Goal: Task Accomplishment & Management: Manage account settings

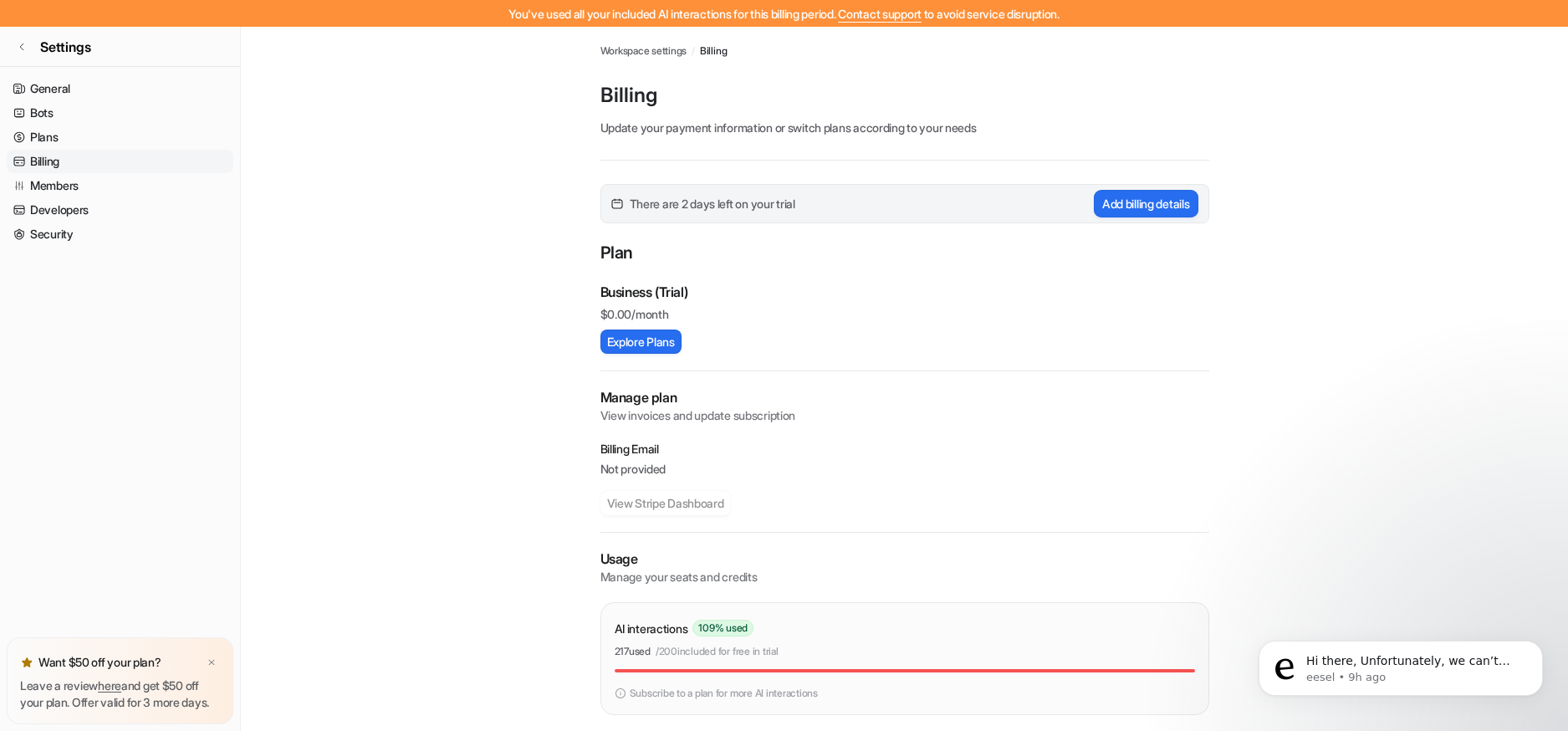
click at [560, 125] on main "Workspace settings / Billing Billing Update your payment information or switch …" at bounding box center [905, 441] width 1328 height 829
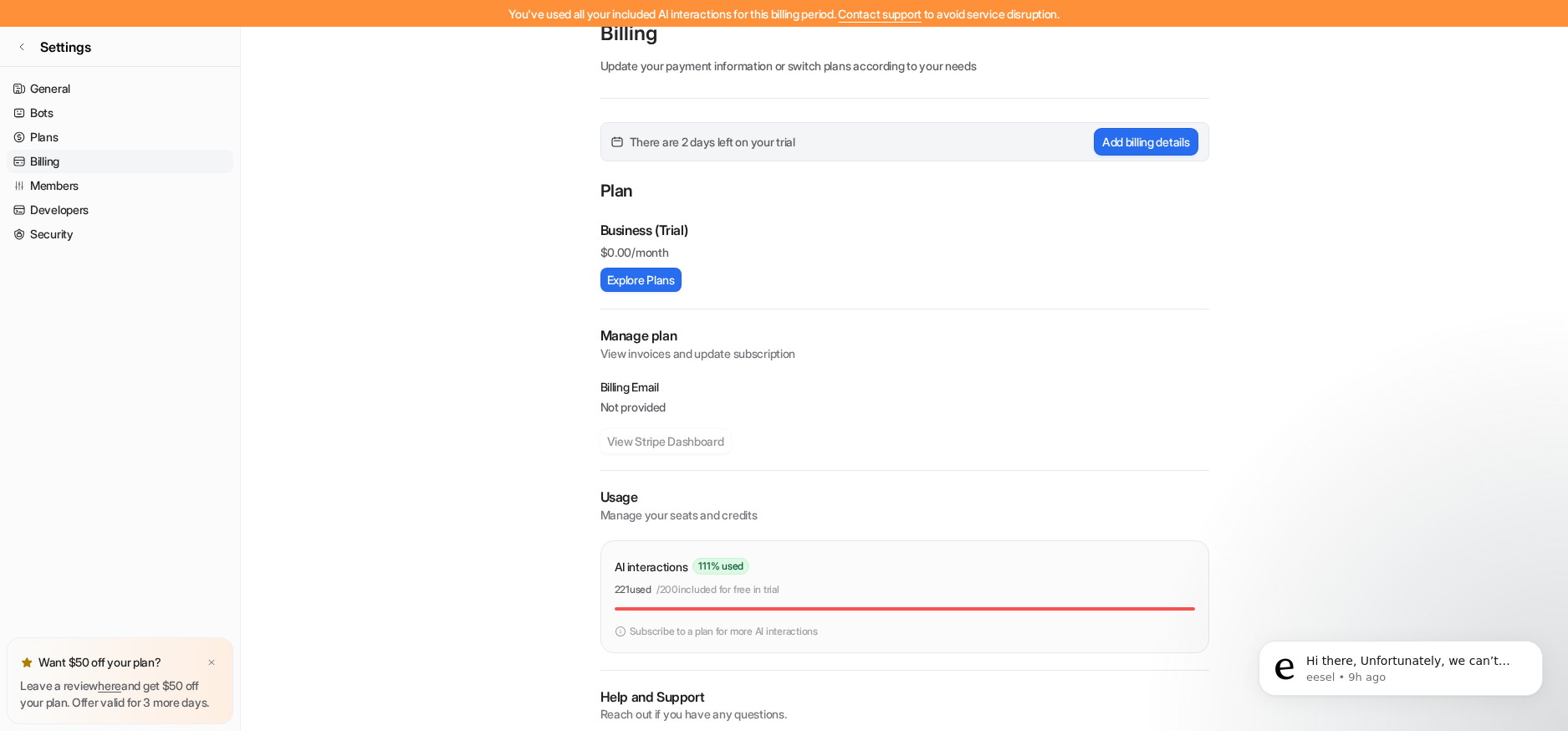
scroll to position [125, 0]
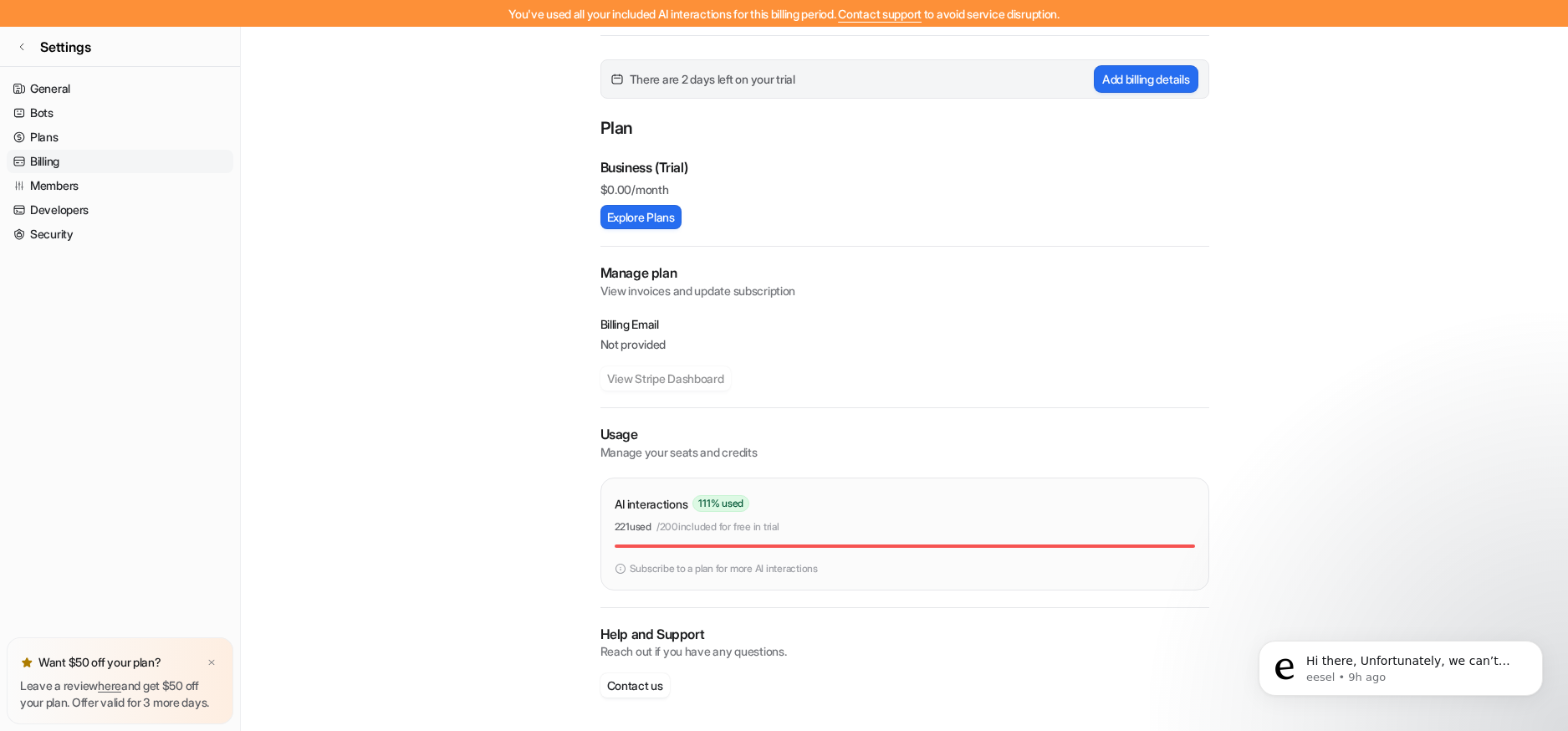
click at [707, 505] on span "111 % used" at bounding box center [720, 503] width 57 height 17
click at [842, 508] on div "AI interactions 111 % used" at bounding box center [904, 503] width 580 height 24
click at [310, 328] on main "Workspace settings / Billing Billing Update your payment information or switch …" at bounding box center [905, 317] width 1328 height 829
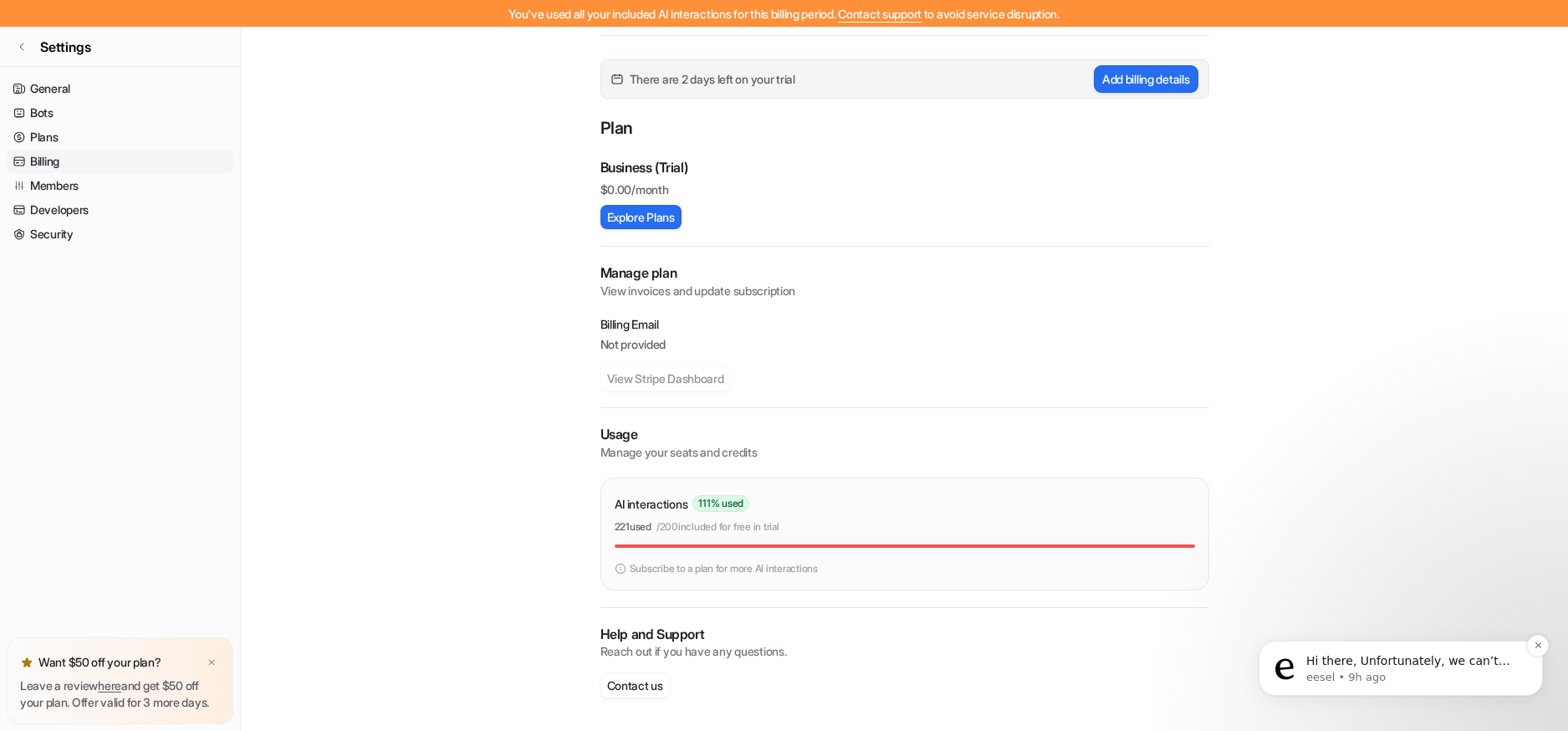
click at [1387, 670] on p "Hi there, Unfortunately, we can’t expand usage limits on trial accounts. It loo…" at bounding box center [1414, 661] width 216 height 17
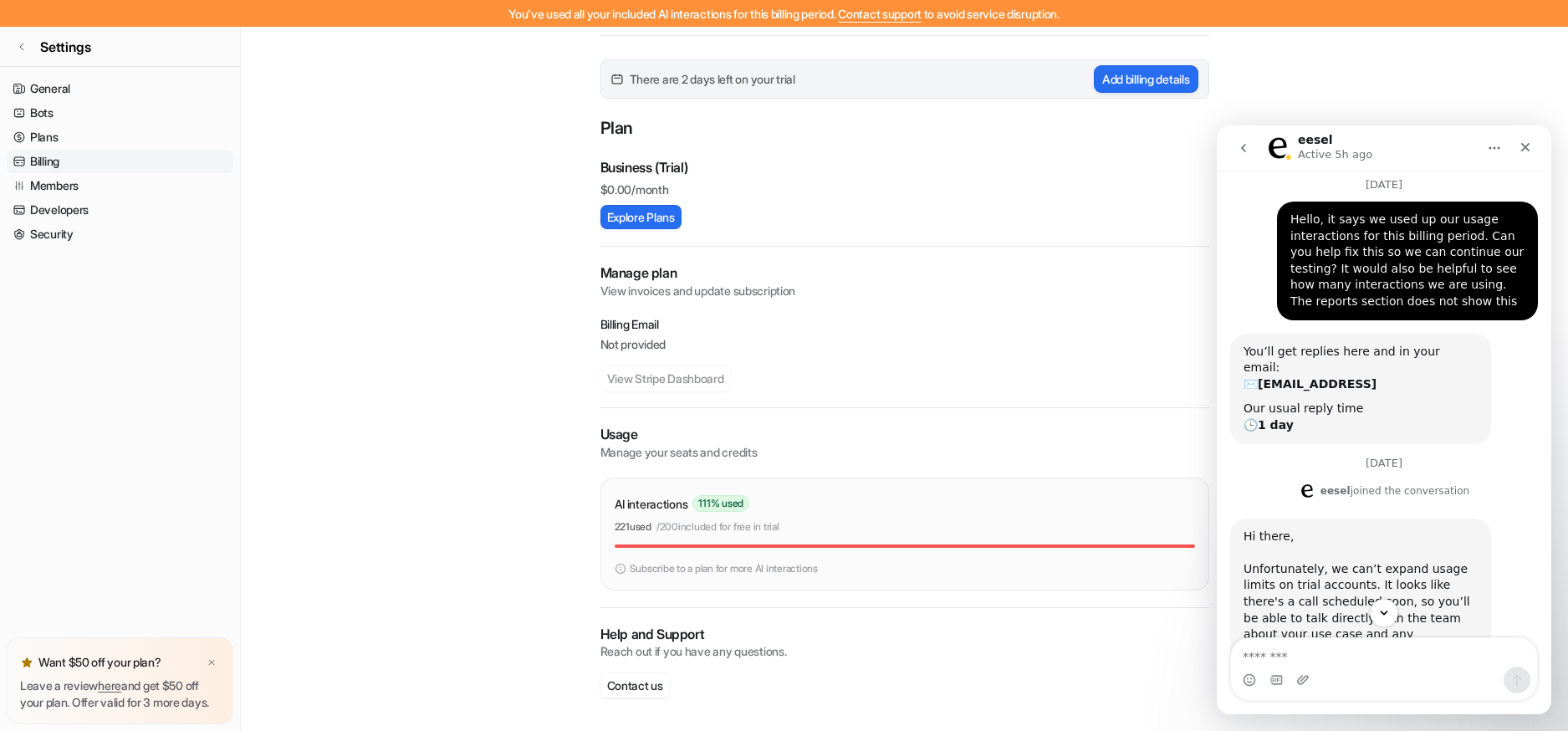
scroll to position [207, 0]
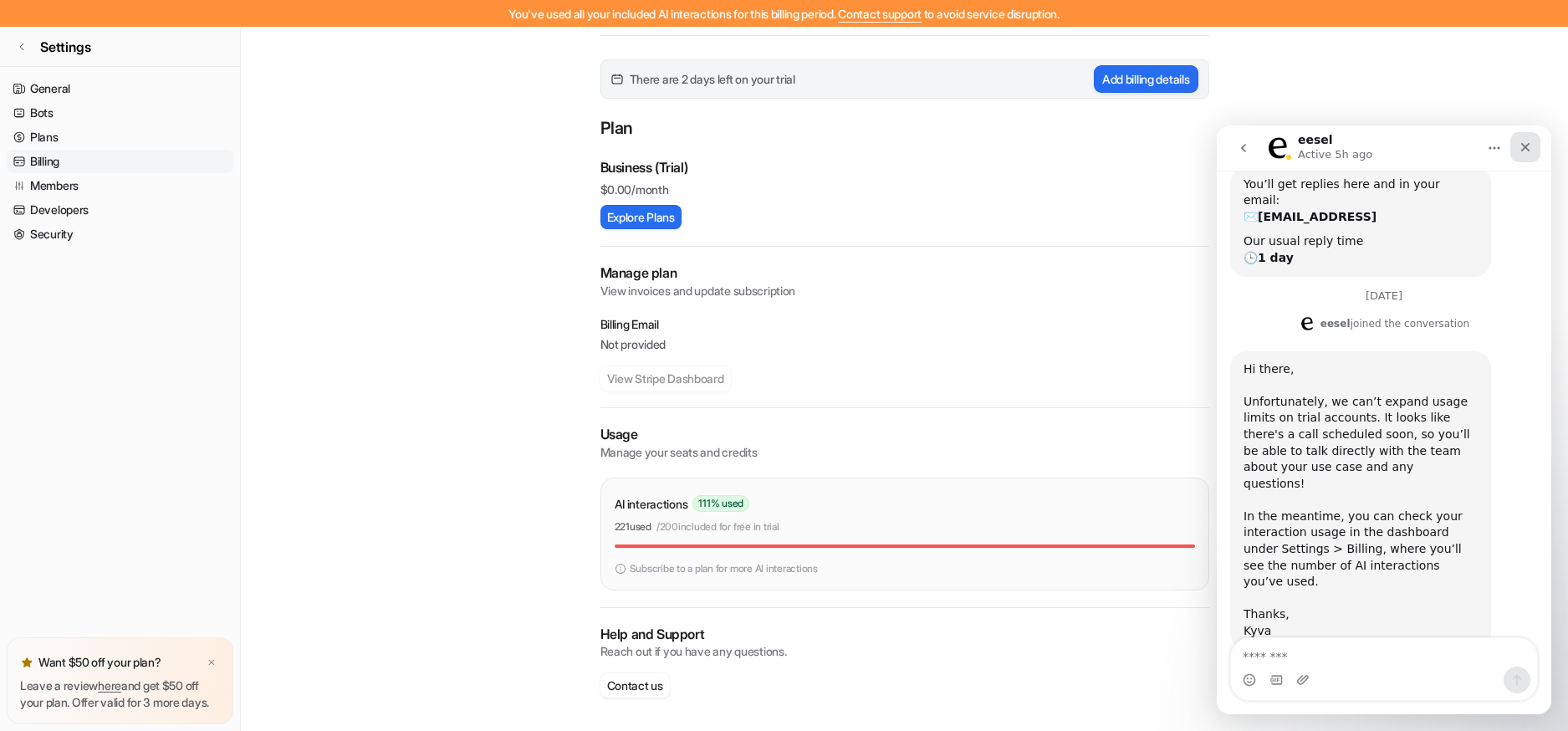
click at [1535, 150] on div "Close" at bounding box center [1526, 147] width 30 height 30
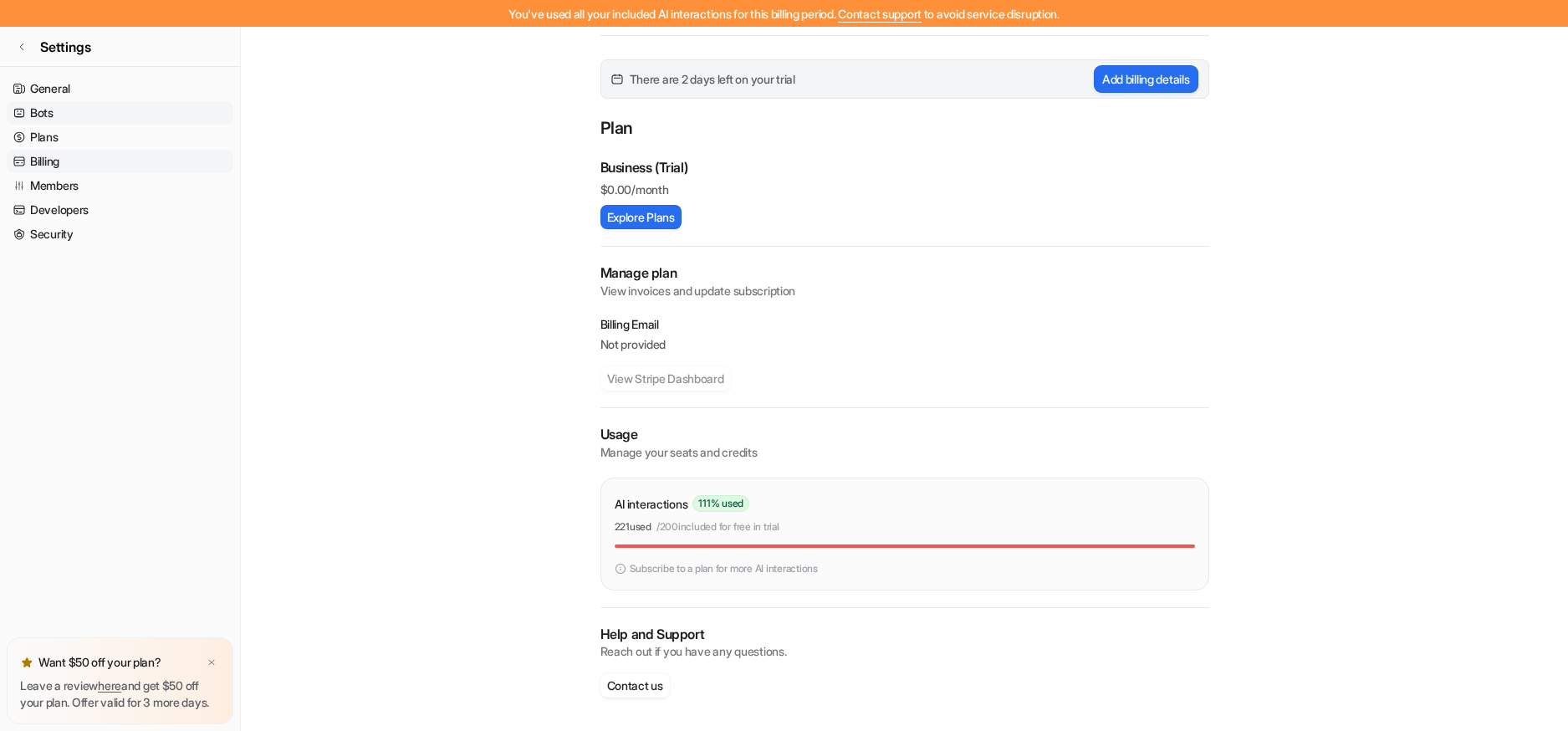
click at [42, 122] on link "Bots" at bounding box center [119, 113] width 227 height 23
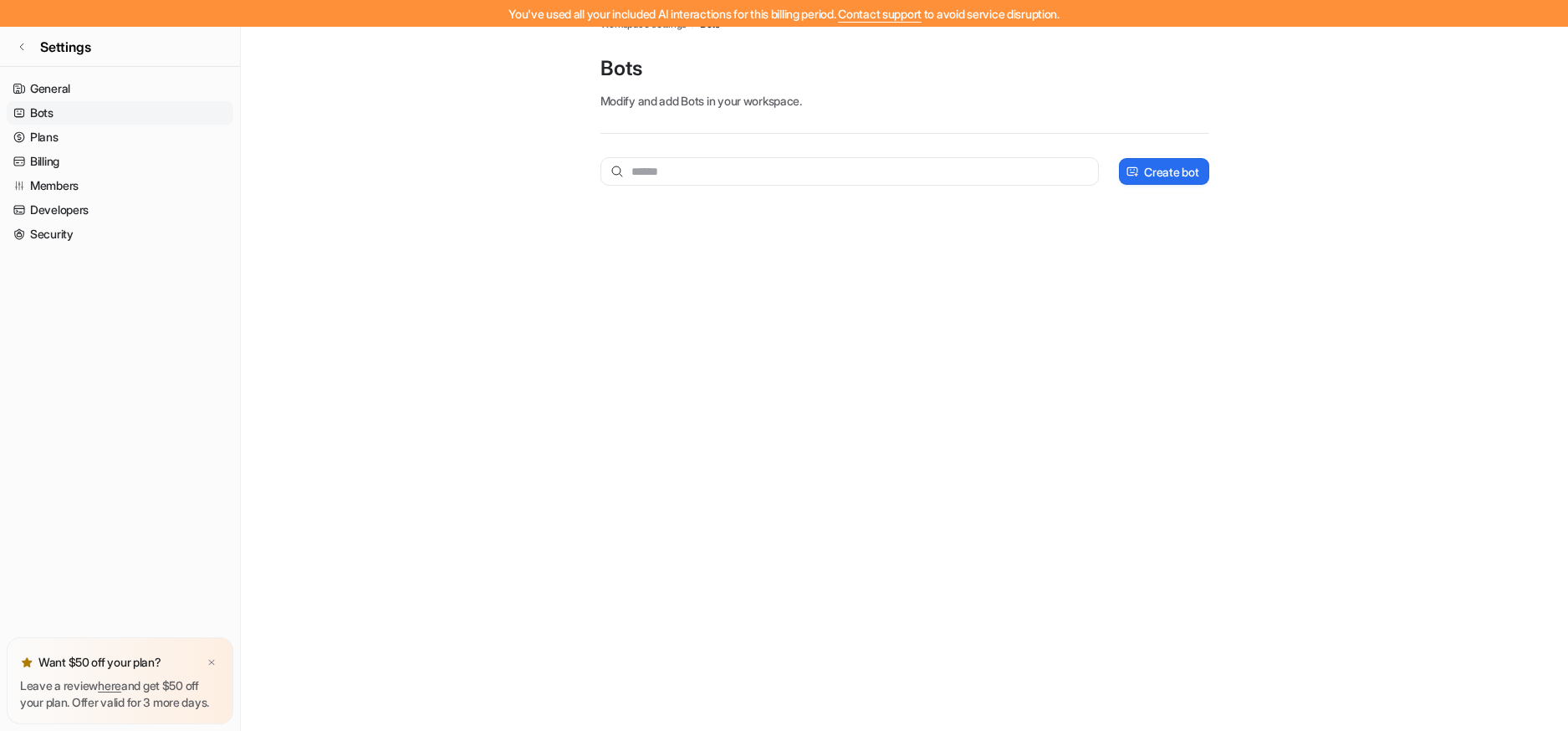
scroll to position [27, 0]
click at [34, 195] on link "Members" at bounding box center [119, 186] width 227 height 23
click at [37, 211] on link "Developers" at bounding box center [119, 210] width 227 height 23
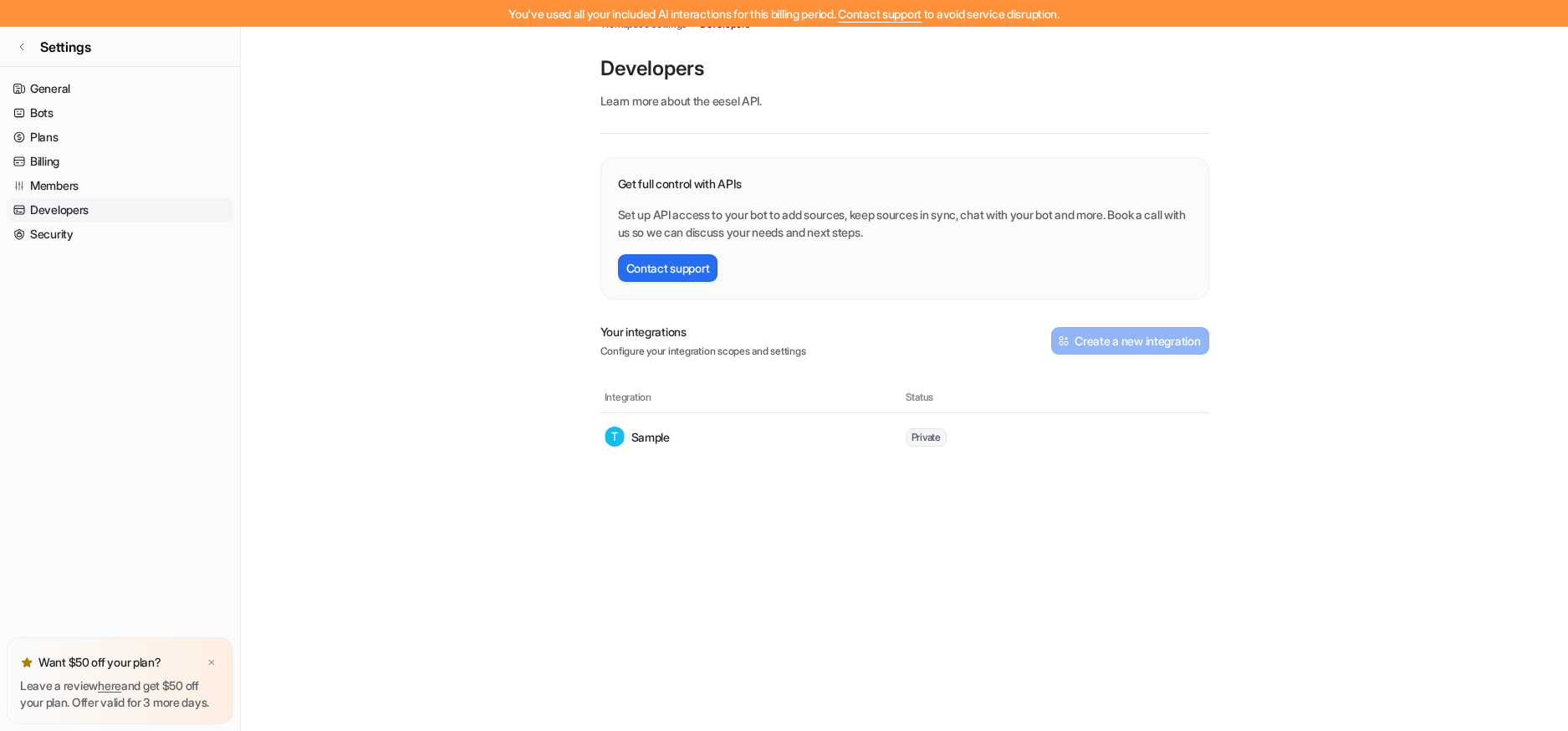
click at [823, 208] on p "Set up API access to your bot to add sources, keep sources in sync, chat with y…" at bounding box center [905, 222] width 574 height 35
click at [693, 361] on div "Get full control with APIs Set up API access to your bot to add sources, keep s…" at bounding box center [904, 309] width 609 height 303
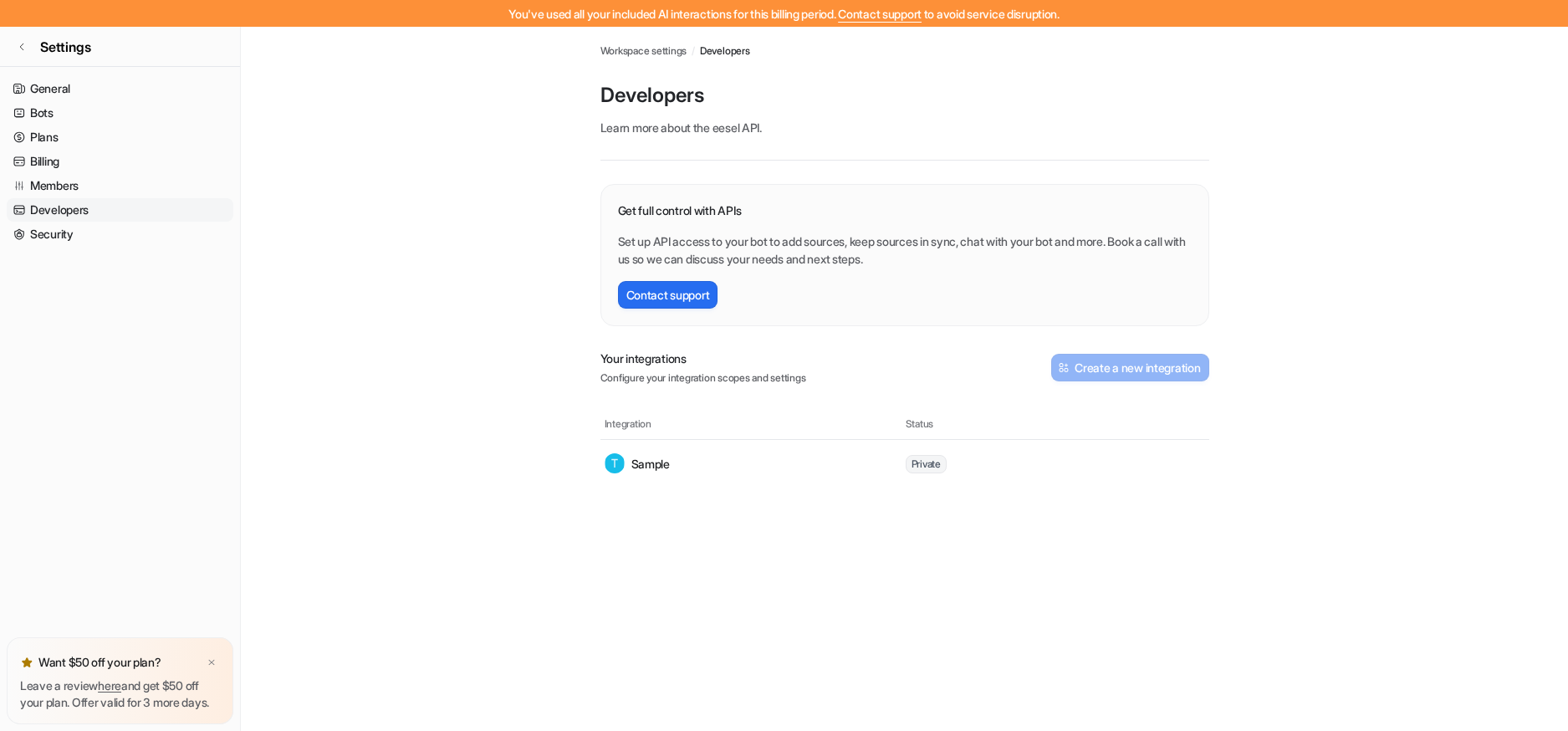
click at [737, 133] on link "eesel API" at bounding box center [736, 127] width 47 height 14
click at [700, 298] on button "Contact support" at bounding box center [668, 294] width 100 height 28
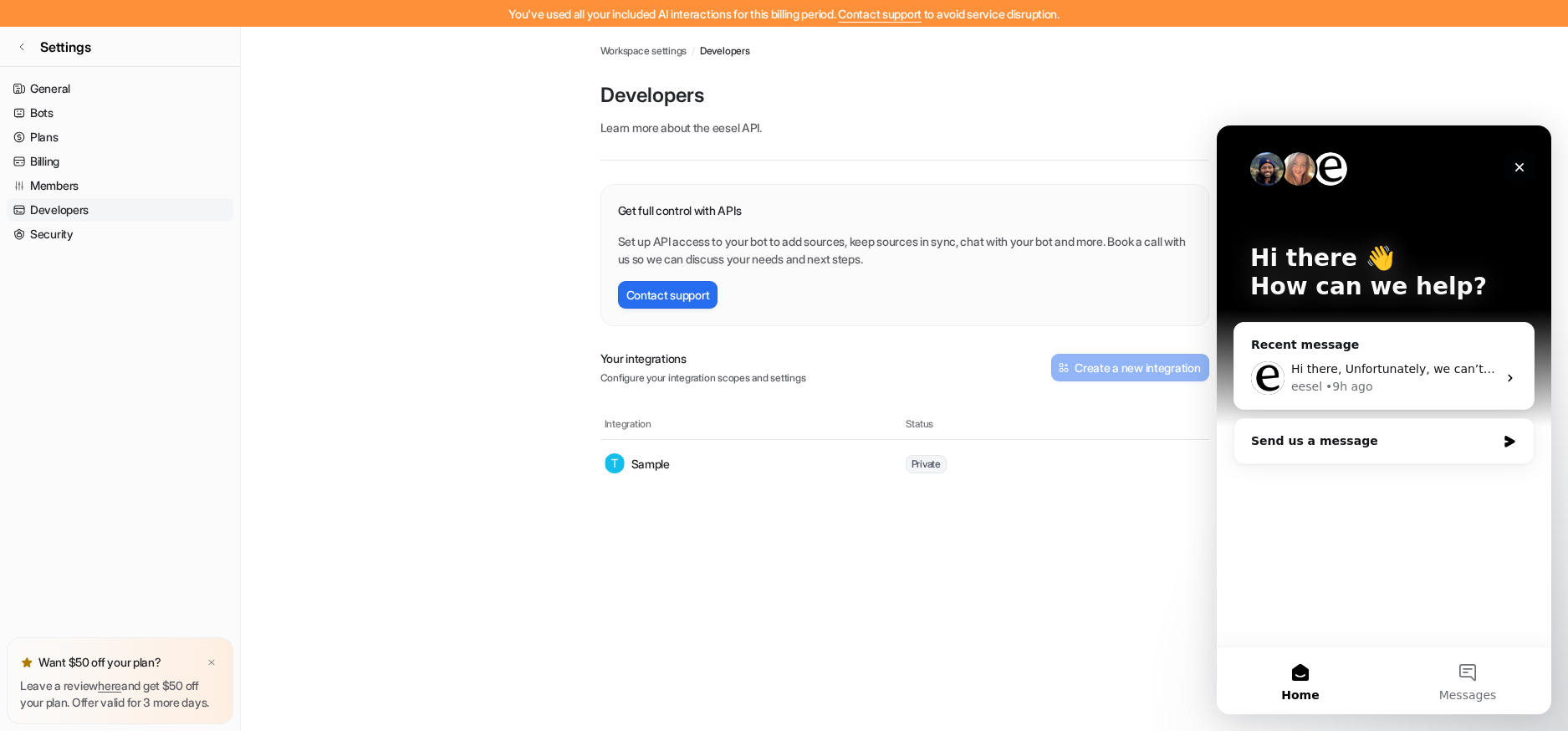
click at [1527, 170] on div "Close" at bounding box center [1520, 168] width 30 height 30
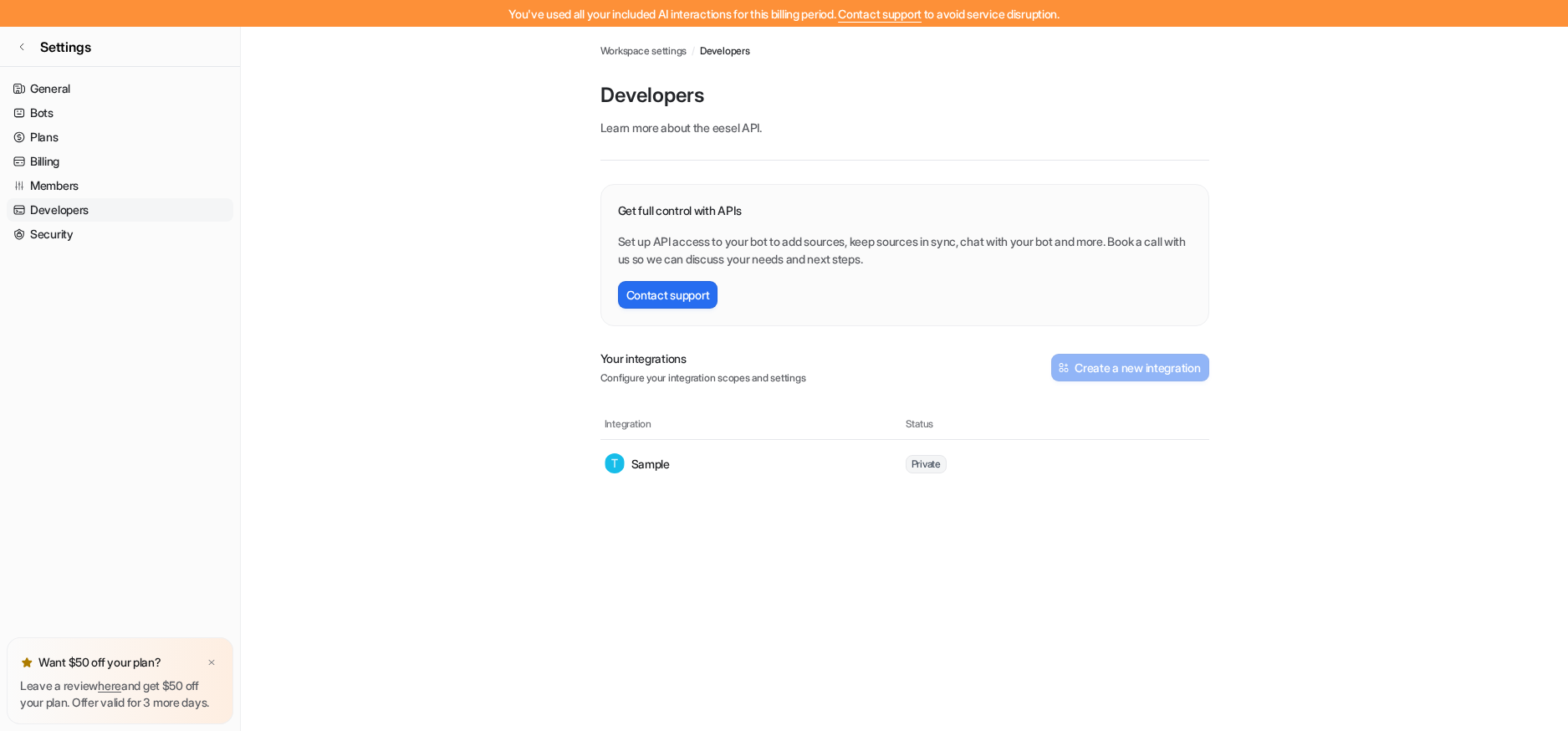
click at [941, 192] on div "Get full control with APIs Set up API access to your bot to add sources, keep s…" at bounding box center [904, 255] width 609 height 143
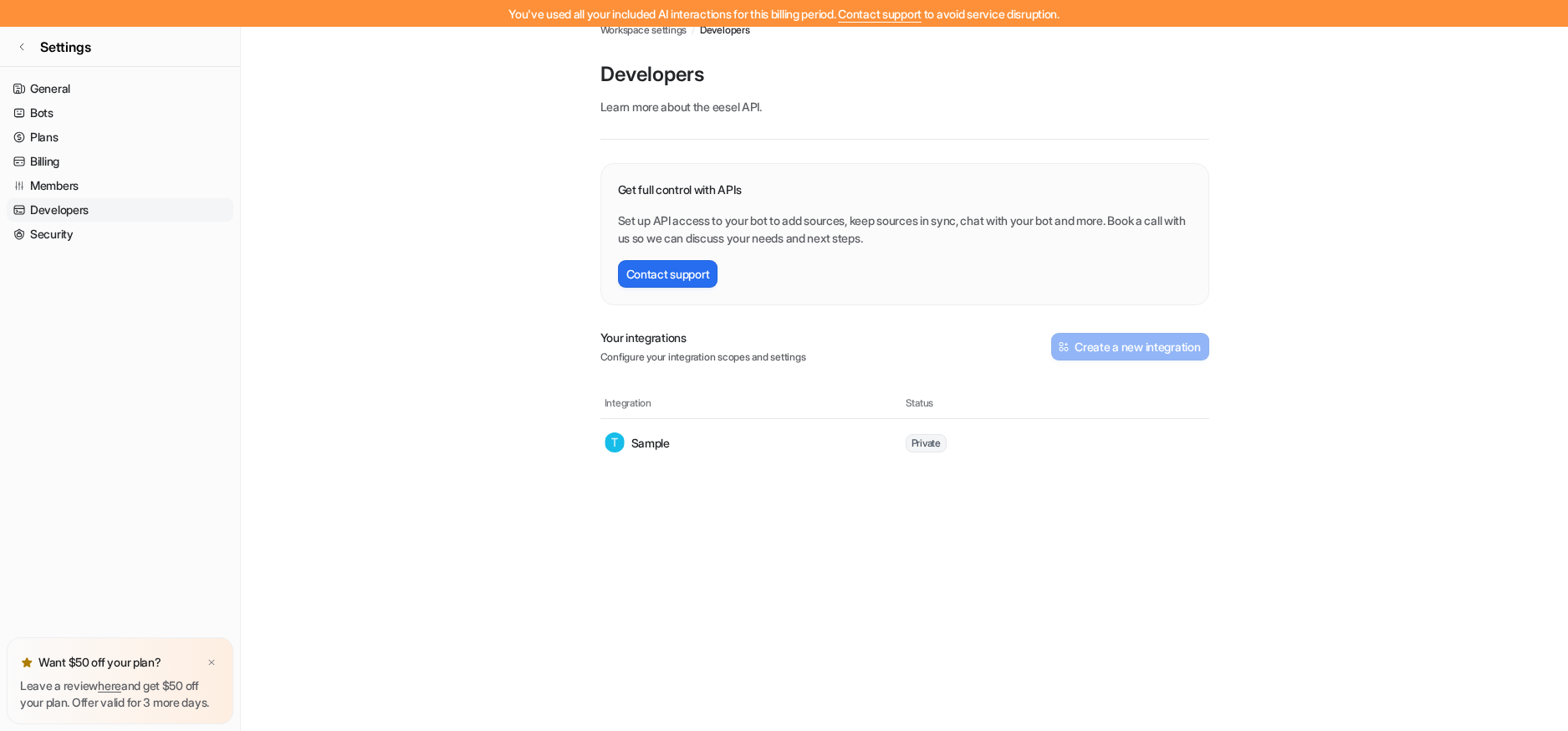
scroll to position [27, 0]
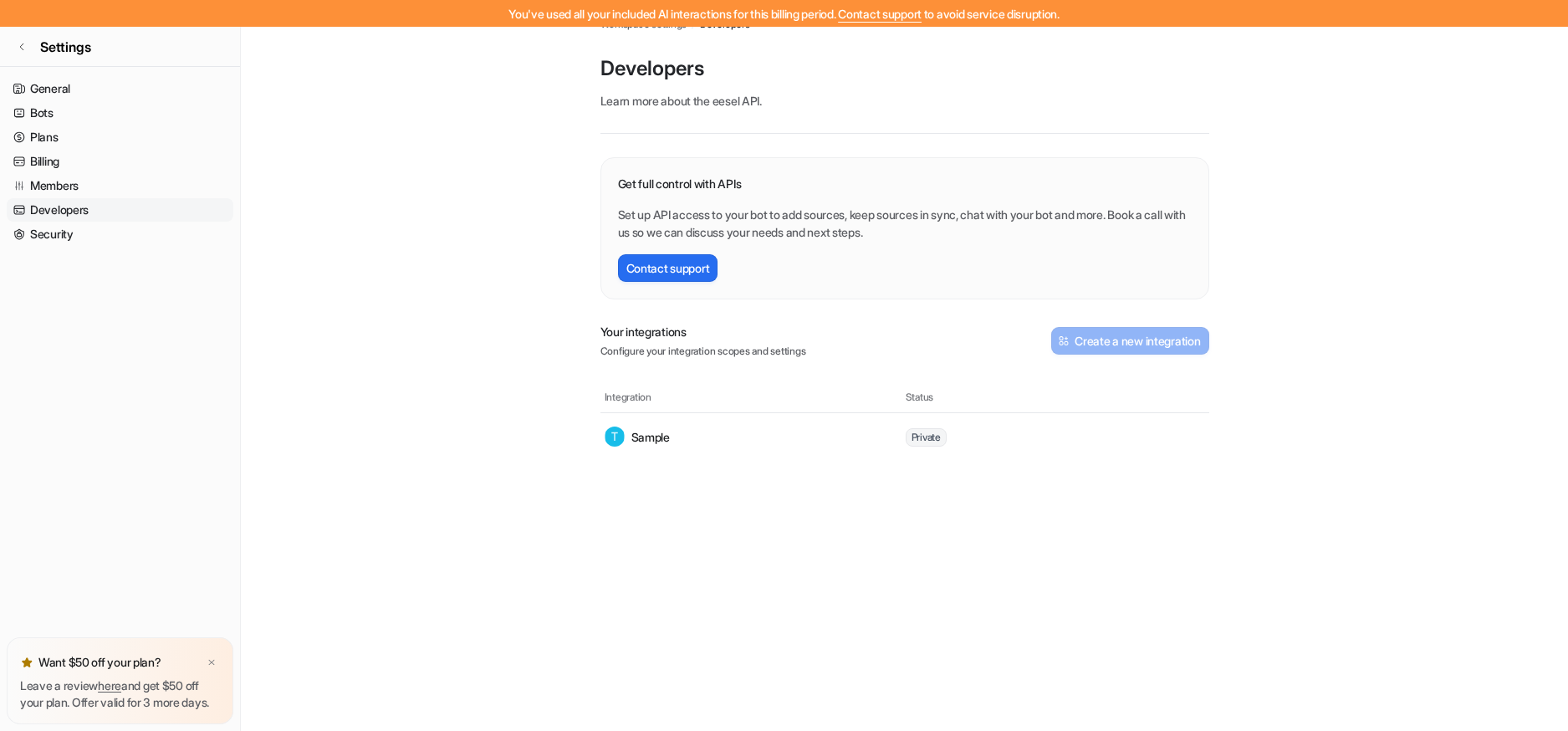
click at [761, 220] on p "Set up API access to your bot to add sources, keep sources in sync, chat with y…" at bounding box center [905, 222] width 574 height 35
click at [481, 185] on main "Workspace settings / Developers Developers Learn more about the eesel API . Get…" at bounding box center [905, 230] width 1328 height 460
click at [510, 170] on main "Workspace settings / Developers Developers Learn more about the eesel API . Get…" at bounding box center [905, 230] width 1328 height 460
click at [656, 204] on div "Get full control with APIs Set up API access to your bot to add sources, keep s…" at bounding box center [905, 208] width 574 height 66
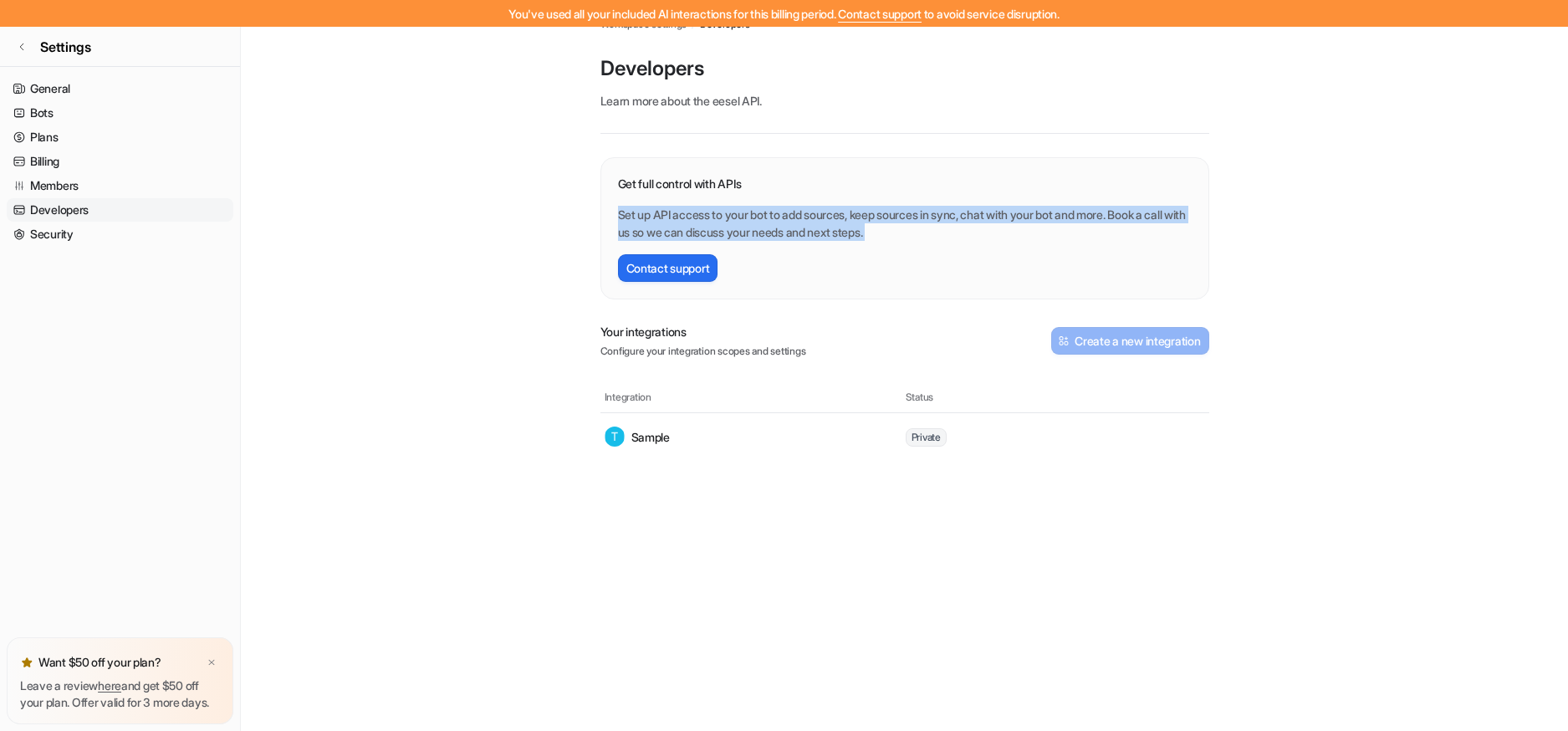
click at [656, 204] on div "Get full control with APIs Set up API access to your bot to add sources, keep s…" at bounding box center [905, 208] width 574 height 66
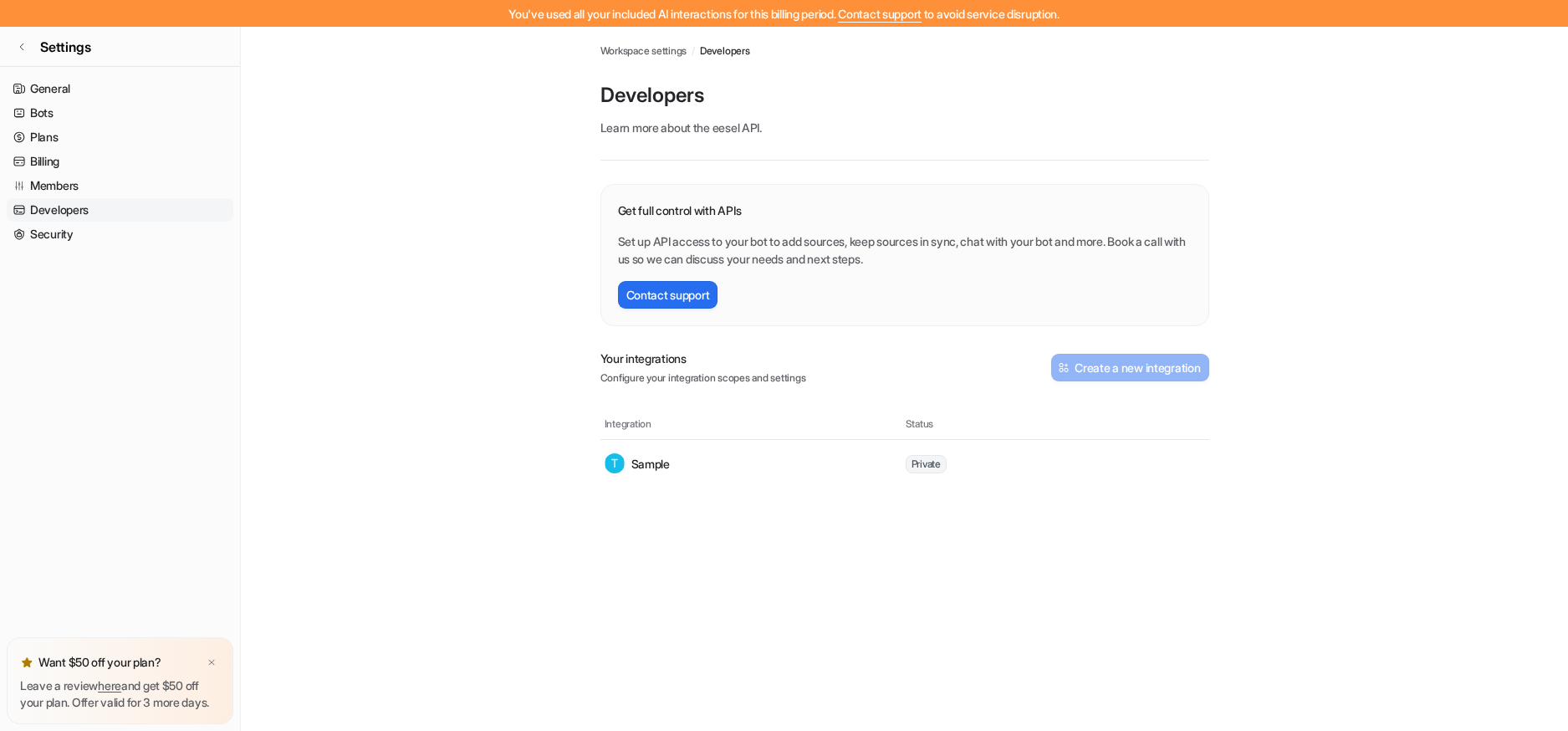
click at [520, 166] on main "Workspace settings / Developers Developers Learn more about the eesel API . Get…" at bounding box center [905, 257] width 1328 height 460
click at [539, 184] on main "Workspace settings / Developers Developers Learn more about the eesel API . Get…" at bounding box center [905, 257] width 1328 height 460
click at [347, 153] on main "Workspace settings / Developers Developers Learn more about the eesel API . Get…" at bounding box center [905, 257] width 1328 height 460
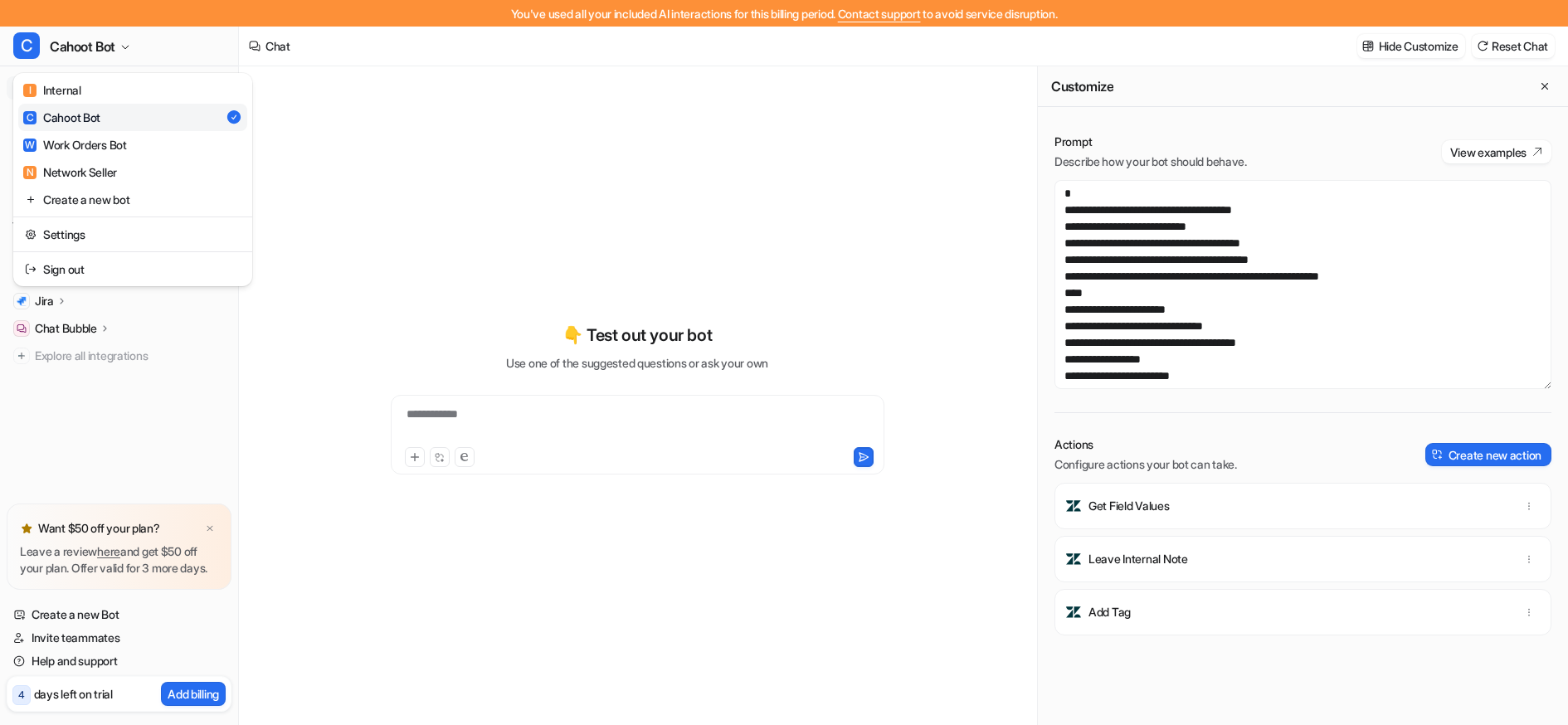
click at [129, 60] on button "C Cahoot Bot" at bounding box center [119, 46] width 238 height 40
click at [430, 139] on div "**********" at bounding box center [784, 362] width 1568 height 725
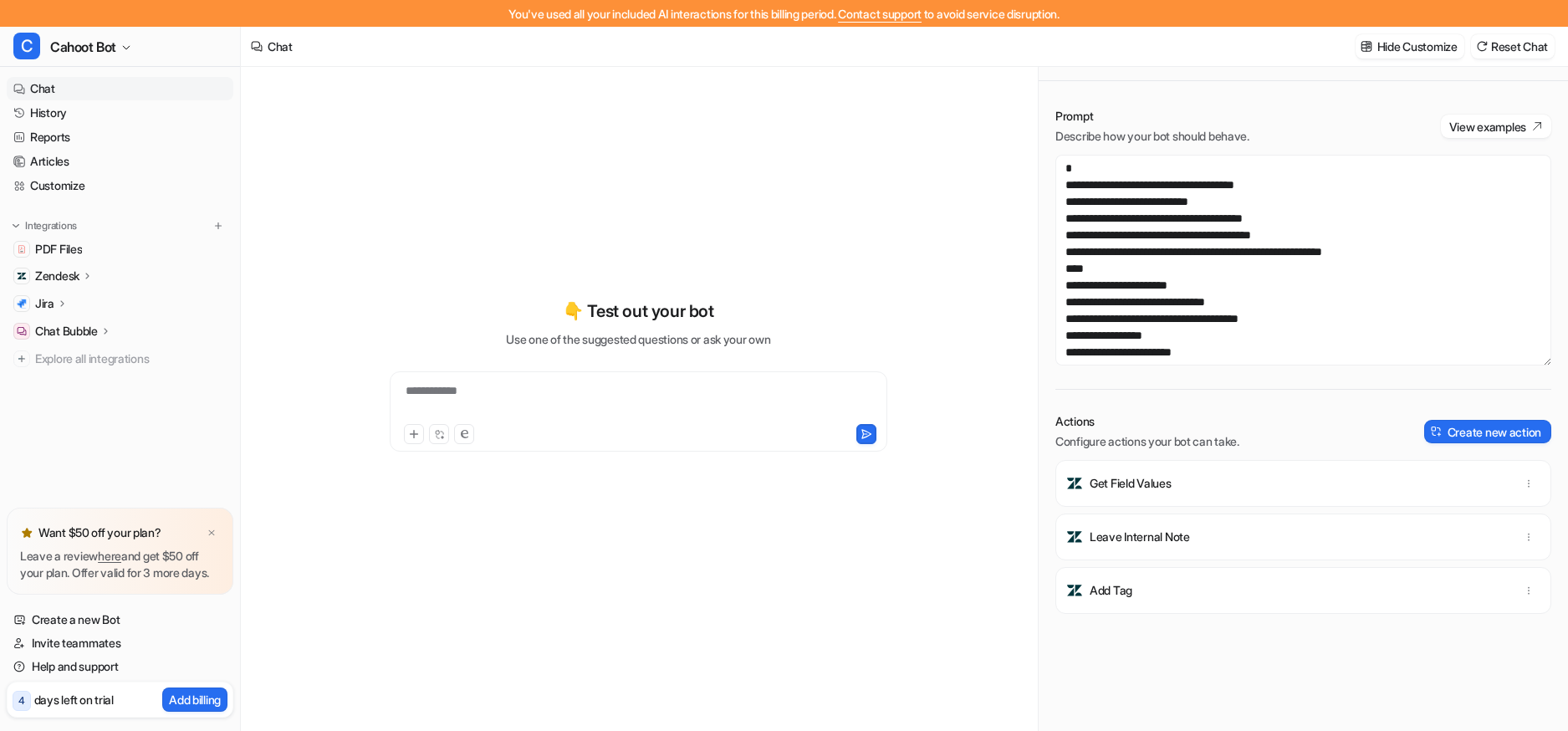
scroll to position [1137, 0]
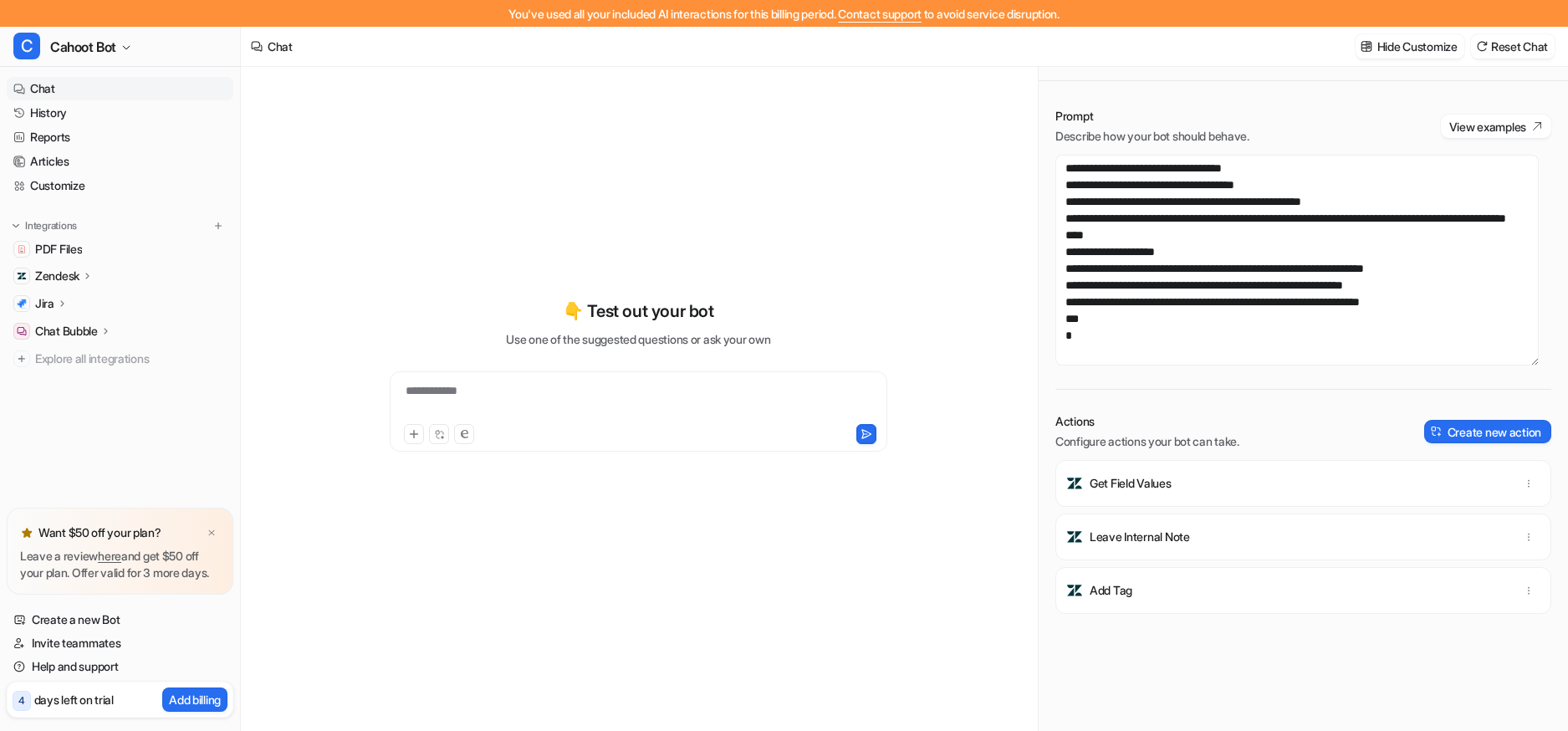
click at [568, 92] on div "**********" at bounding box center [639, 386] width 615 height 691
click at [544, 83] on div "**********" at bounding box center [639, 386] width 615 height 691
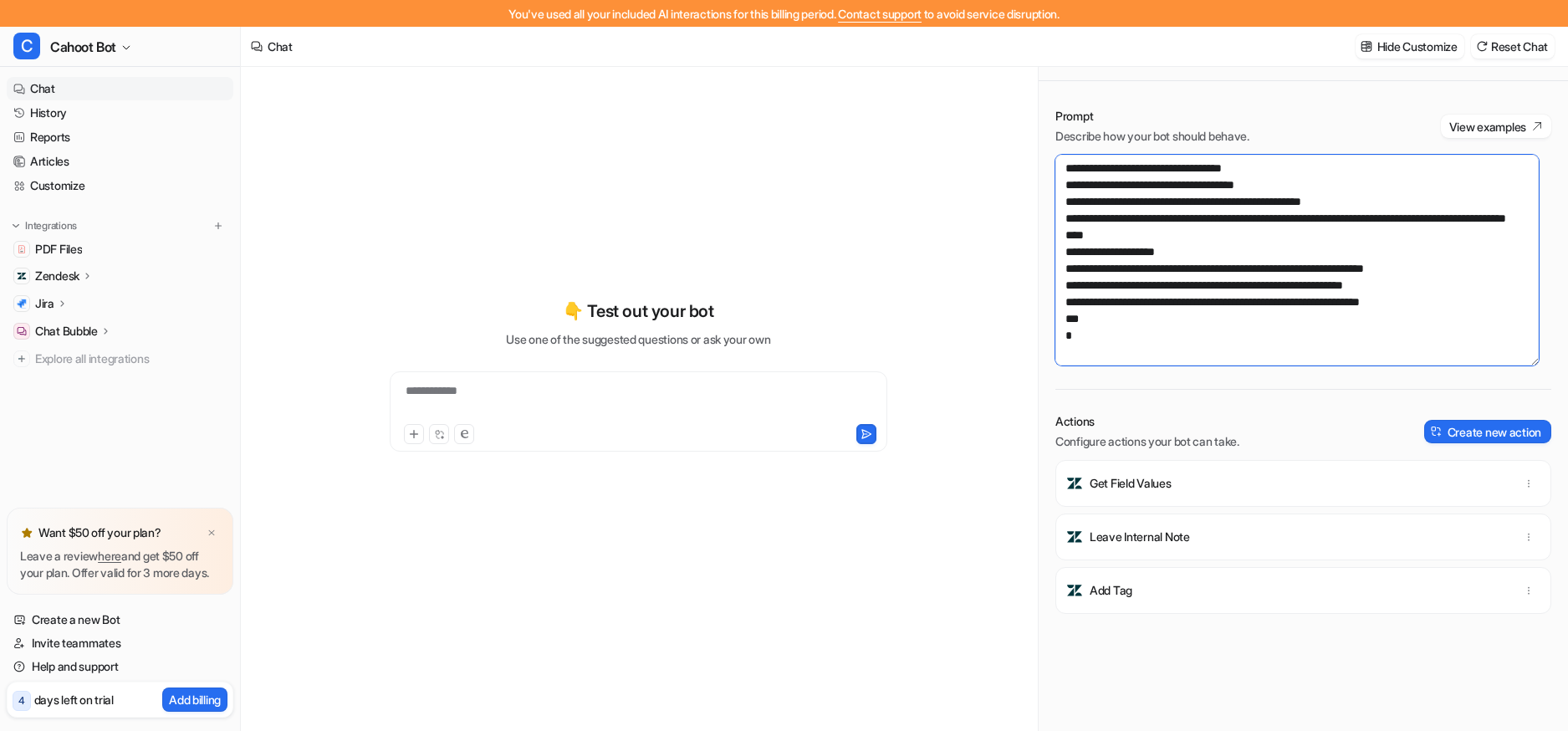
click at [1192, 254] on textarea at bounding box center [1297, 259] width 483 height 211
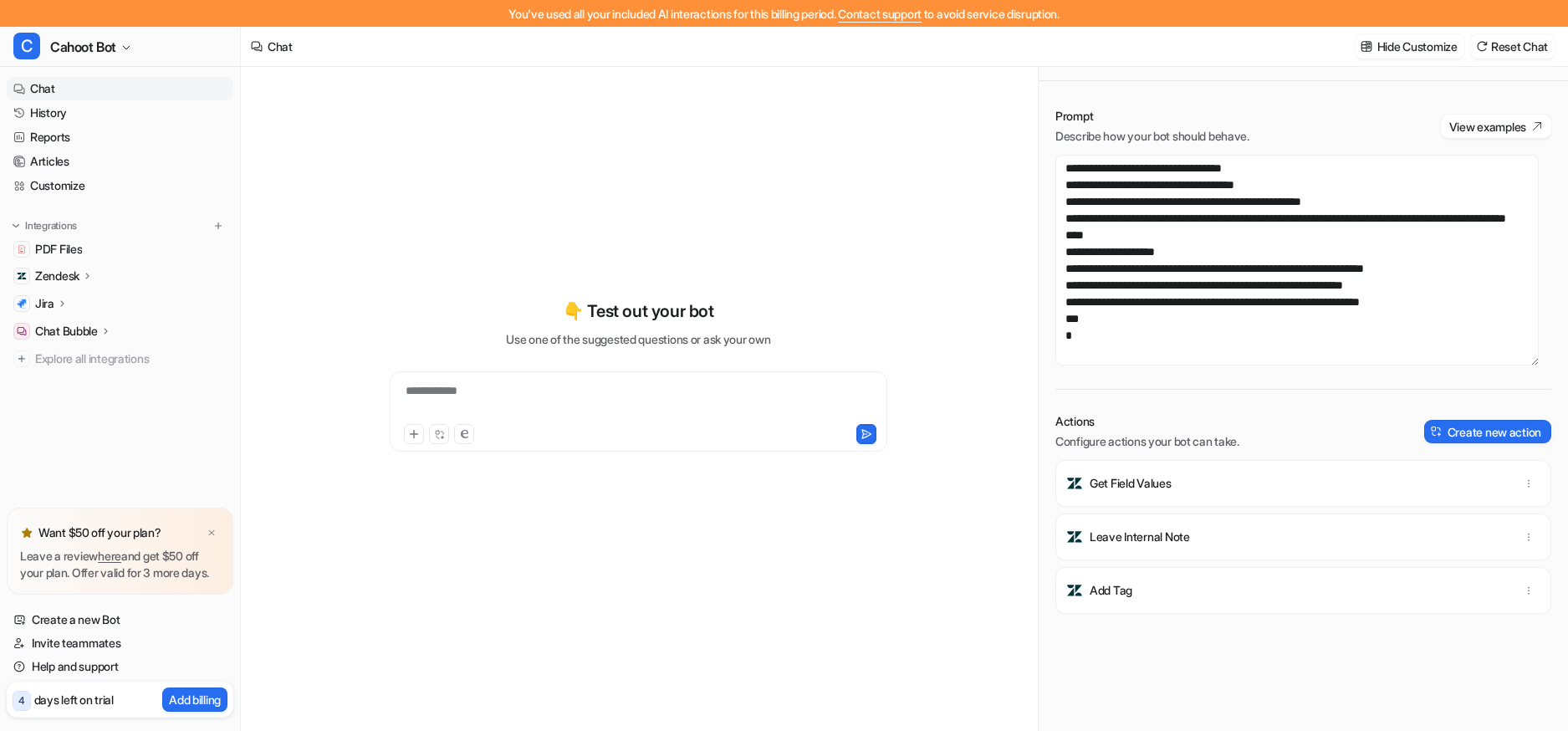
click at [752, 230] on div "**********" at bounding box center [639, 375] width 615 height 512
click at [809, 134] on div "**********" at bounding box center [639, 375] width 615 height 512
click at [337, 267] on div "**********" at bounding box center [639, 375] width 615 height 512
click at [291, 249] on div "**********" at bounding box center [639, 386] width 796 height 691
